Goal: Task Accomplishment & Management: Use online tool/utility

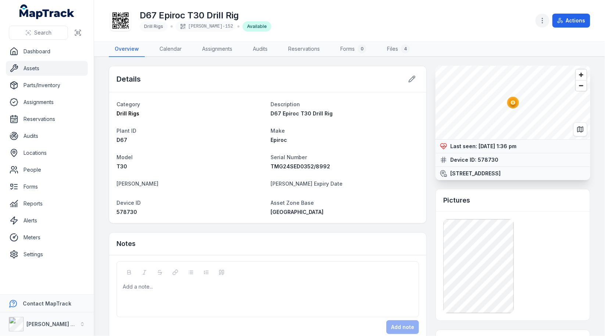
click at [541, 26] on button "button" at bounding box center [542, 21] width 14 height 14
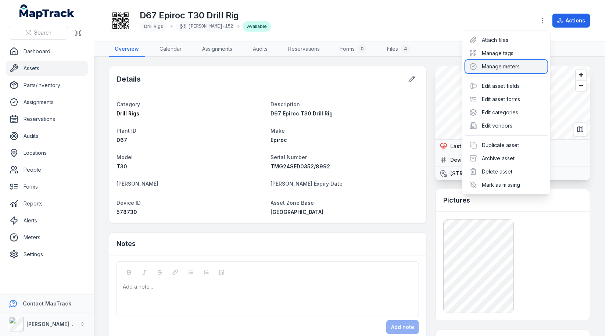
click at [508, 69] on div "Manage meters" at bounding box center [506, 66] width 82 height 13
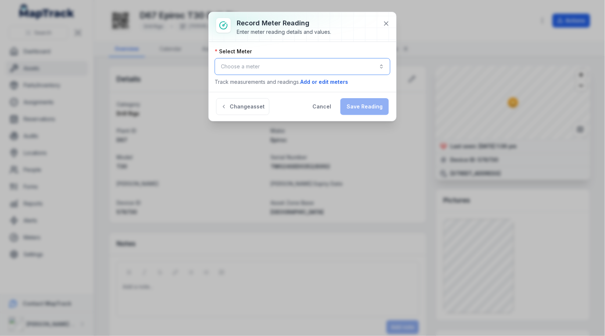
click at [256, 66] on button "Choose a meter" at bounding box center [302, 66] width 176 height 17
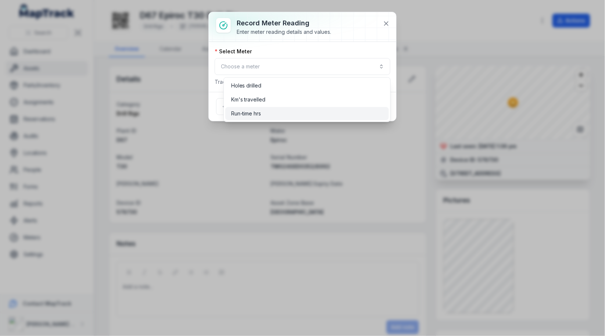
click at [257, 110] on span "Run-time hrs" at bounding box center [246, 113] width 30 height 7
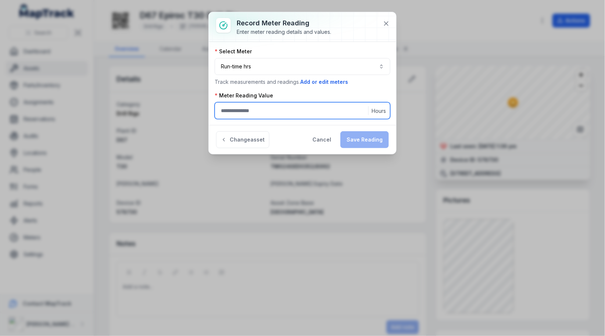
click at [327, 105] on input ":r9p:-form-item-label" at bounding box center [302, 110] width 176 height 17
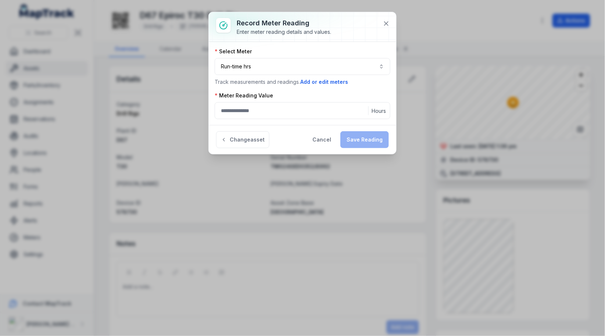
click at [342, 94] on div "Meter Reading Value" at bounding box center [302, 95] width 176 height 7
click at [386, 27] on button at bounding box center [386, 24] width 14 height 14
